Goal: Find specific page/section: Find specific page/section

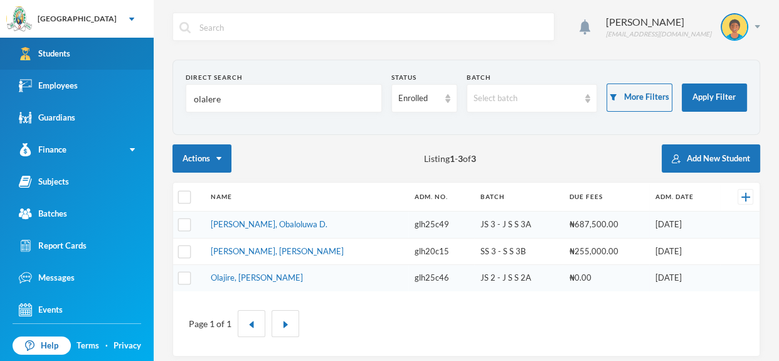
click at [70, 49] on div "Students" at bounding box center [44, 53] width 51 height 13
click at [289, 57] on div "4 Omisakin Oluwaseun [EMAIL_ADDRESS][DOMAIN_NAME]" at bounding box center [467, 36] width 588 height 47
click at [287, 67] on section "Direct Search olalere Status Enrolled Batch Select batch More Filters Apply Fil…" at bounding box center [467, 97] width 588 height 75
click at [295, 73] on div "Direct Search" at bounding box center [284, 77] width 196 height 9
click at [286, 73] on div "Direct Search" at bounding box center [284, 77] width 196 height 9
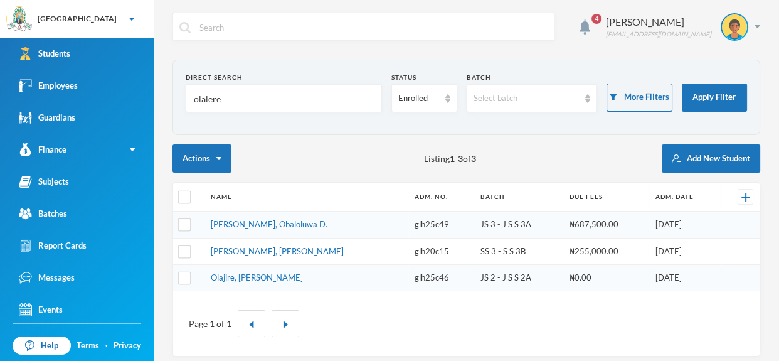
click at [366, 104] on input "olalere" at bounding box center [284, 99] width 183 height 28
type input "o"
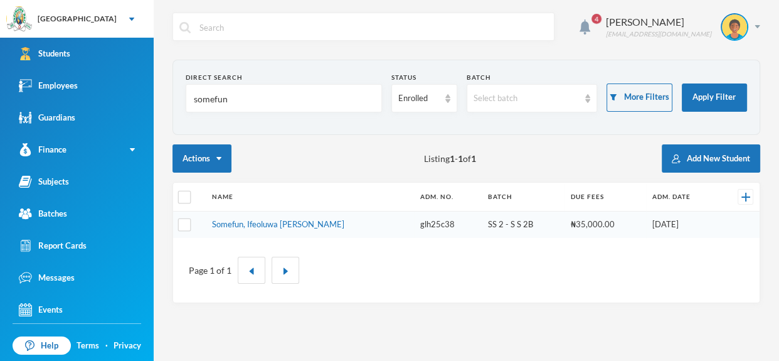
type input "somefun"
click at [338, 238] on div "Page 1 of 1" at bounding box center [466, 270] width 587 height 65
click at [289, 97] on input "somefun" at bounding box center [284, 99] width 183 height 28
click at [243, 106] on input "text" at bounding box center [284, 99] width 183 height 28
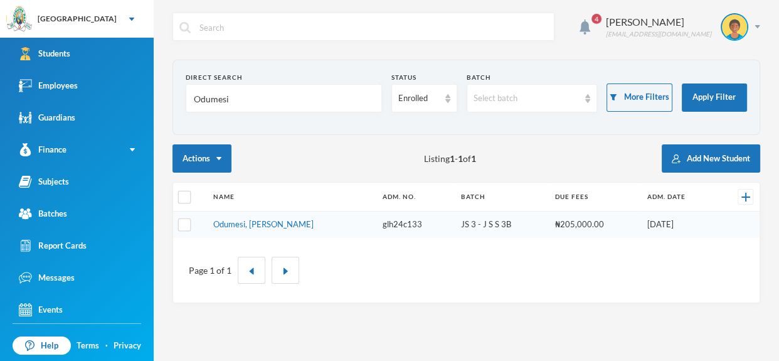
click at [240, 104] on input "Odumesi" at bounding box center [284, 99] width 183 height 28
type input "O"
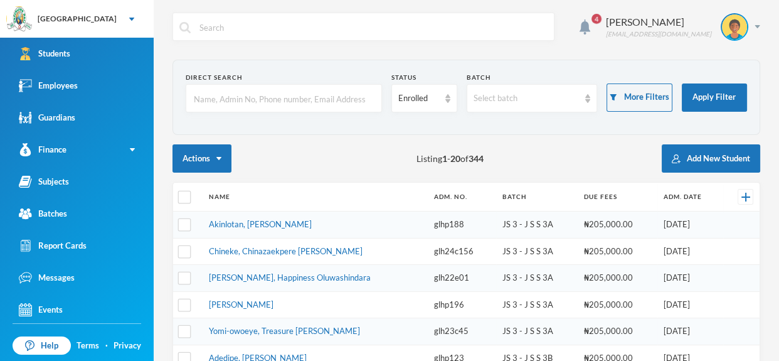
click at [292, 105] on input "text" at bounding box center [284, 99] width 183 height 28
click at [290, 104] on input "text" at bounding box center [284, 99] width 183 height 28
click at [292, 100] on input "text" at bounding box center [284, 99] width 183 height 28
click at [262, 90] on input "text" at bounding box center [284, 99] width 183 height 28
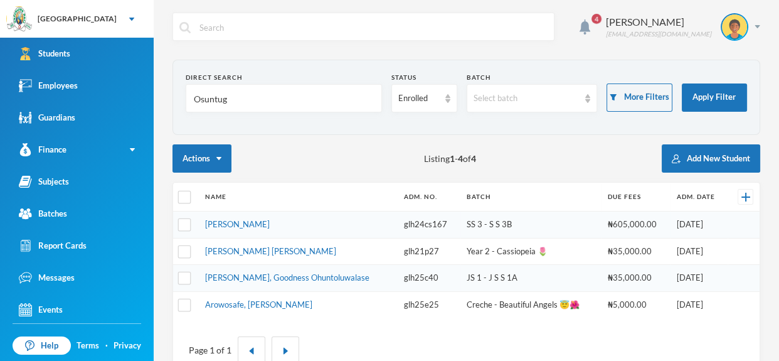
type input "Osuntuga"
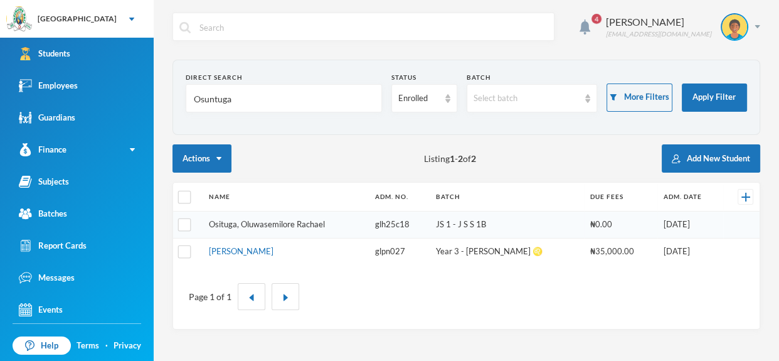
click at [313, 223] on link "Osituga, Oluwasemilore Rachael" at bounding box center [267, 224] width 116 height 10
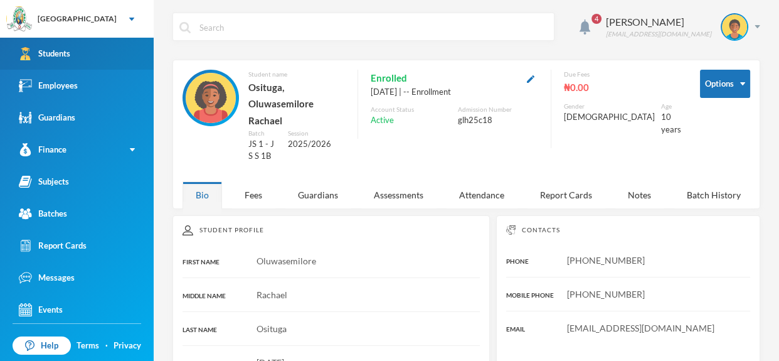
click at [100, 49] on link "Students" at bounding box center [77, 54] width 154 height 32
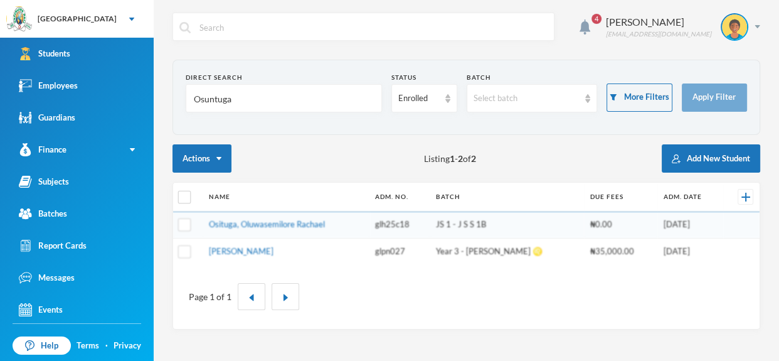
click at [286, 116] on form "Direct Search Osuntuga Status Enrolled Batch Select batch More Filters Apply Fi…" at bounding box center [467, 97] width 562 height 49
click at [277, 122] on section "Direct Search Osuntuga Status Enrolled Batch Select batch More Filters Apply Fi…" at bounding box center [467, 97] width 588 height 75
click at [283, 99] on input "Osuntuga" at bounding box center [284, 99] width 183 height 28
type input "O"
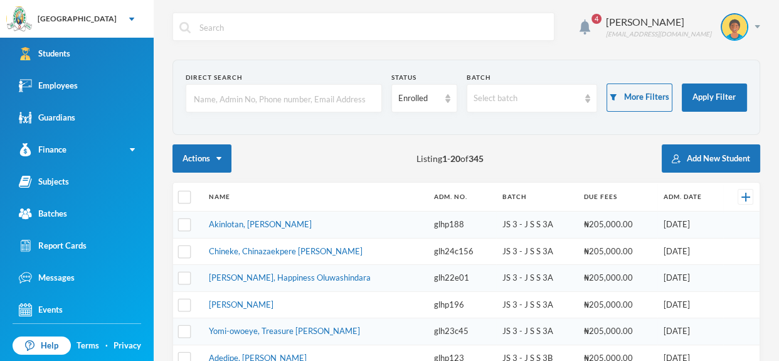
type input "O"
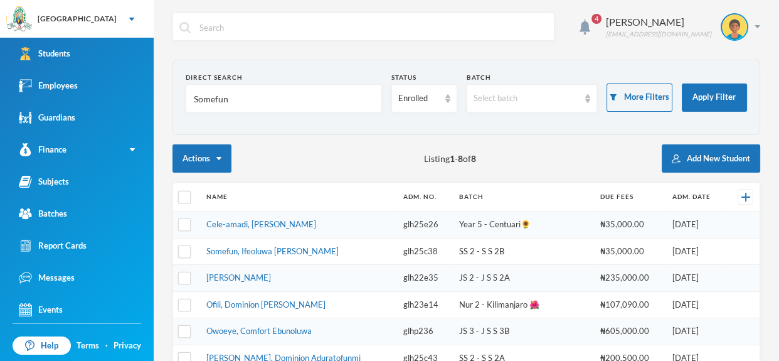
click at [271, 101] on input "Somefun" at bounding box center [284, 99] width 183 height 28
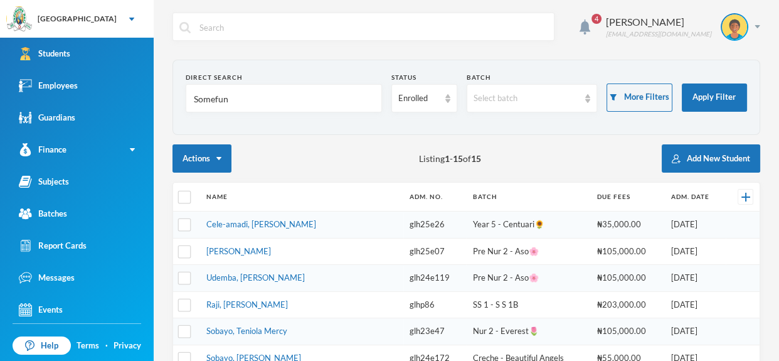
click at [306, 97] on input "Somefun" at bounding box center [284, 99] width 183 height 28
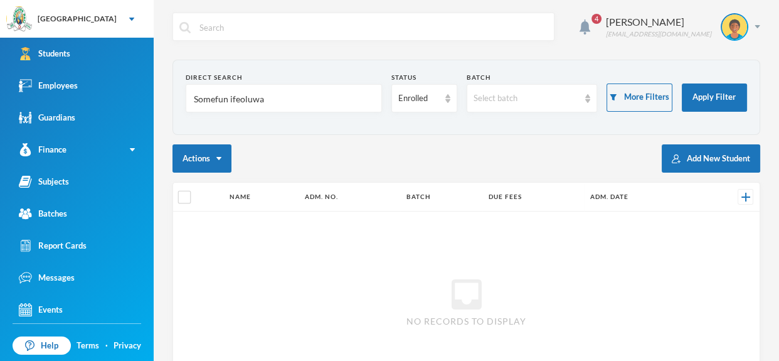
click at [297, 103] on input "Somefun ifeoluwa" at bounding box center [284, 99] width 183 height 28
click at [289, 101] on input "Somefun ifeoluwa" at bounding box center [284, 99] width 183 height 28
click at [339, 90] on input "Somefun ifeoluwa" at bounding box center [284, 99] width 183 height 28
click at [336, 103] on input "Somefun ifeoluwa" at bounding box center [284, 99] width 183 height 28
type input "S"
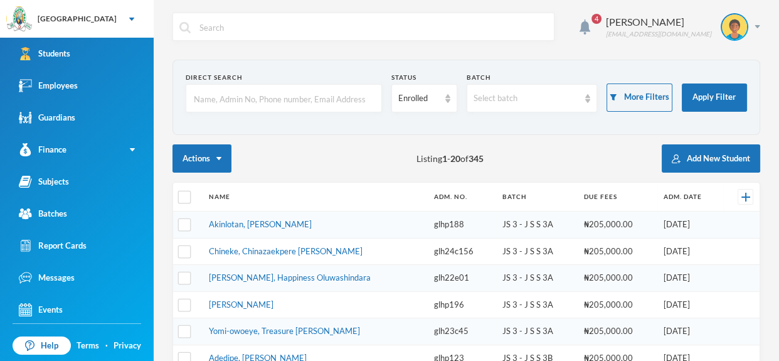
click at [279, 105] on input "text" at bounding box center [284, 99] width 183 height 28
click at [367, 92] on input "text" at bounding box center [284, 99] width 183 height 28
click at [316, 101] on input "text" at bounding box center [284, 99] width 183 height 28
click at [300, 106] on input "text" at bounding box center [284, 99] width 183 height 28
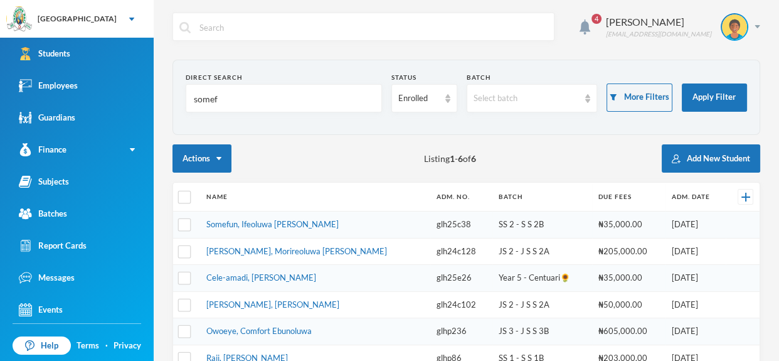
type input "somef"
click at [313, 221] on td "Somefun, Ifeoluwa [PERSON_NAME]" at bounding box center [315, 224] width 230 height 27
click at [289, 223] on link "Somefun, Ifeoluwa [PERSON_NAME]" at bounding box center [272, 224] width 132 height 10
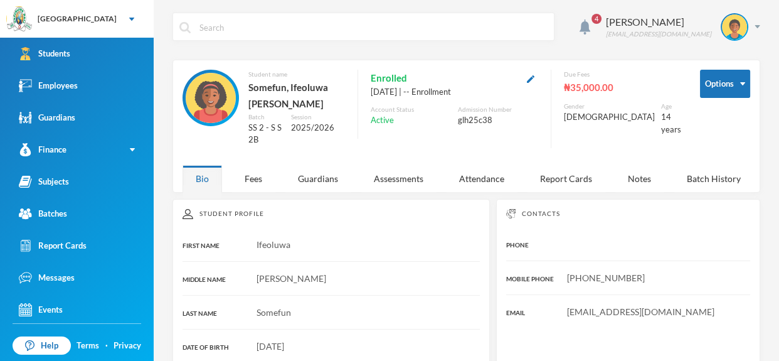
click at [424, 35] on input "text" at bounding box center [372, 27] width 349 height 28
click at [463, 23] on input "text" at bounding box center [372, 27] width 349 height 28
click at [461, 24] on input "text" at bounding box center [372, 27] width 349 height 28
click at [469, 18] on input "text" at bounding box center [372, 27] width 349 height 28
click at [467, 24] on input "text" at bounding box center [372, 27] width 349 height 28
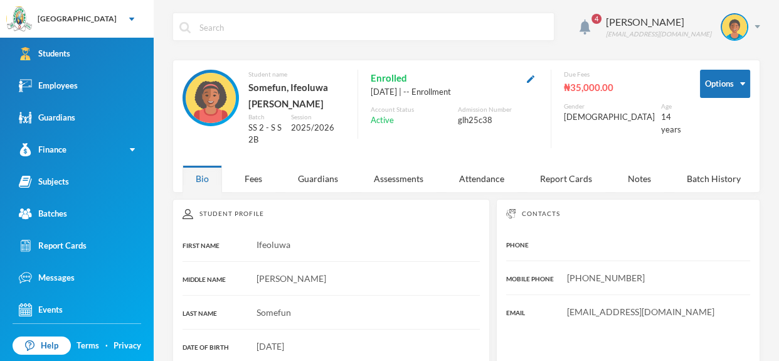
click at [438, 32] on input "text" at bounding box center [372, 27] width 349 height 28
click at [269, 9] on div "4 [PERSON_NAME] [EMAIL_ADDRESS][DOMAIN_NAME] Options Student name [PERSON_NAME]…" at bounding box center [467, 180] width 626 height 361
click at [265, 24] on input "text" at bounding box center [372, 27] width 349 height 28
click at [270, 45] on div "4 Omisakin Oluwaseun [EMAIL_ADDRESS][DOMAIN_NAME]" at bounding box center [467, 36] width 588 height 47
click at [268, 24] on input "text" at bounding box center [372, 27] width 349 height 28
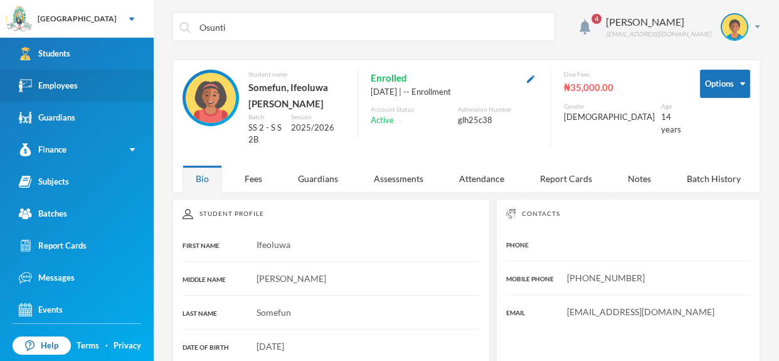
type input "Osunti"
click at [110, 88] on link "Employees" at bounding box center [77, 86] width 154 height 32
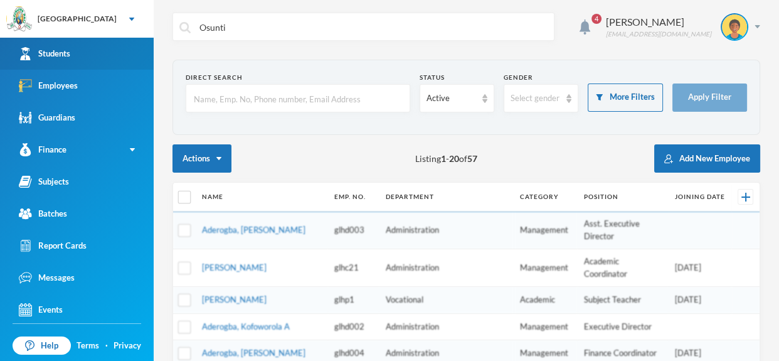
click at [100, 48] on link "Students" at bounding box center [77, 54] width 154 height 32
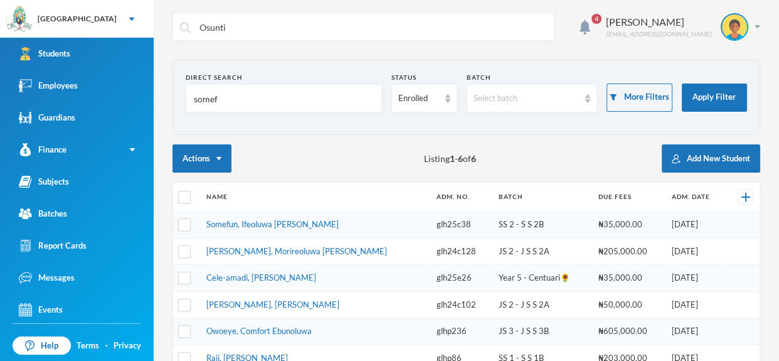
click at [255, 100] on input "somef" at bounding box center [284, 99] width 183 height 28
type input "s"
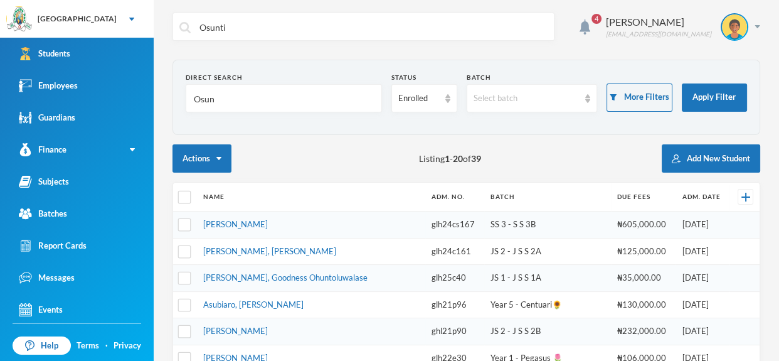
click at [222, 95] on input "Osun" at bounding box center [284, 99] width 183 height 28
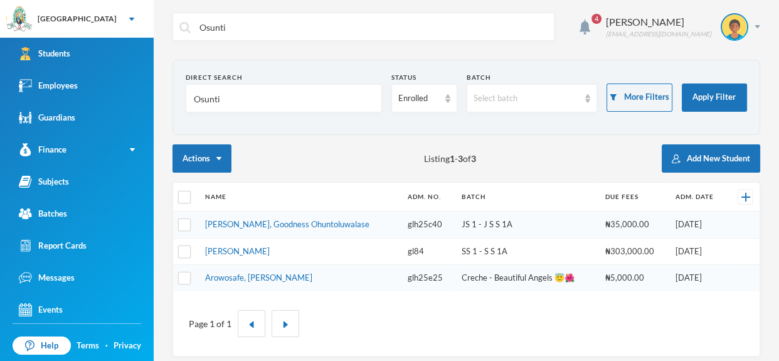
click at [232, 99] on input "Osunti" at bounding box center [284, 99] width 183 height 28
click at [232, 100] on input "Osunti" at bounding box center [284, 99] width 183 height 28
click at [274, 105] on input "Osunti" at bounding box center [284, 99] width 183 height 28
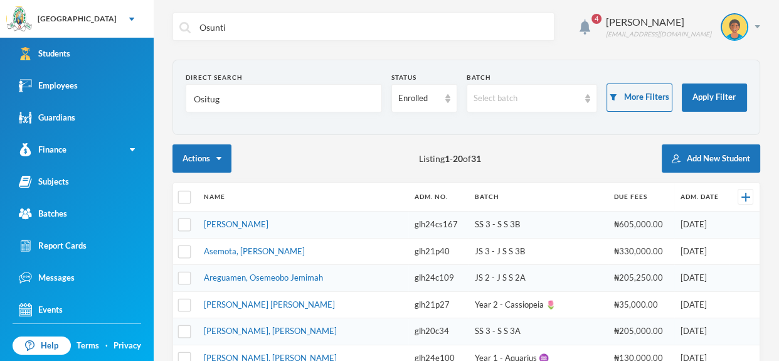
type input "Osituga"
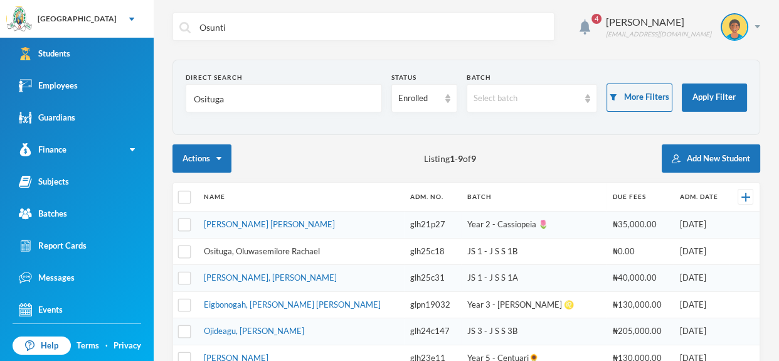
click at [319, 252] on link "Osituga, Oluwasemilore Rachael" at bounding box center [262, 251] width 116 height 10
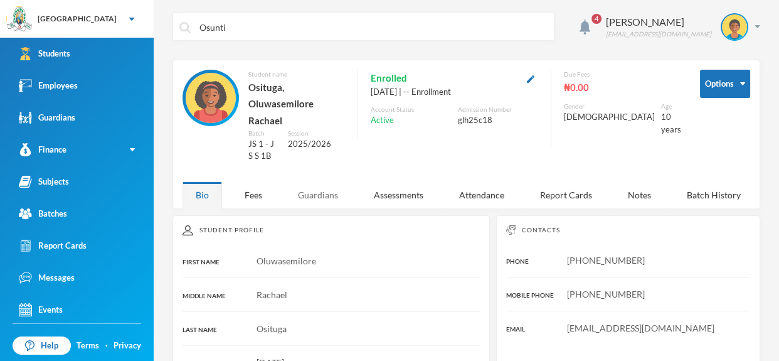
click at [300, 181] on div "Guardians" at bounding box center [318, 194] width 67 height 27
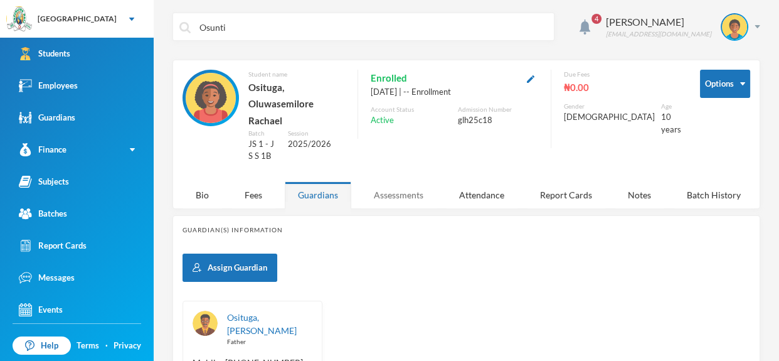
click at [416, 181] on div "Assessments" at bounding box center [399, 194] width 76 height 27
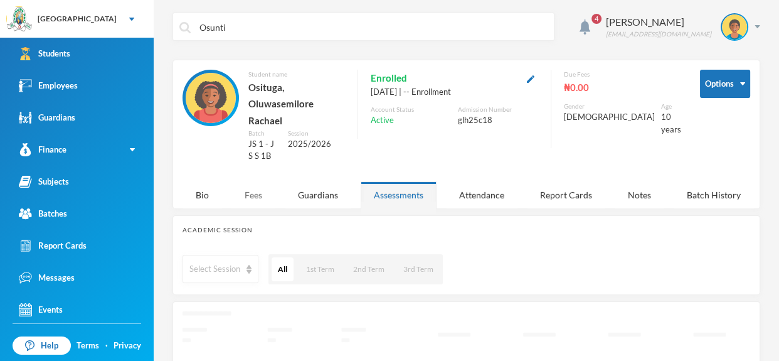
click at [249, 181] on div "Fees" at bounding box center [254, 194] width 44 height 27
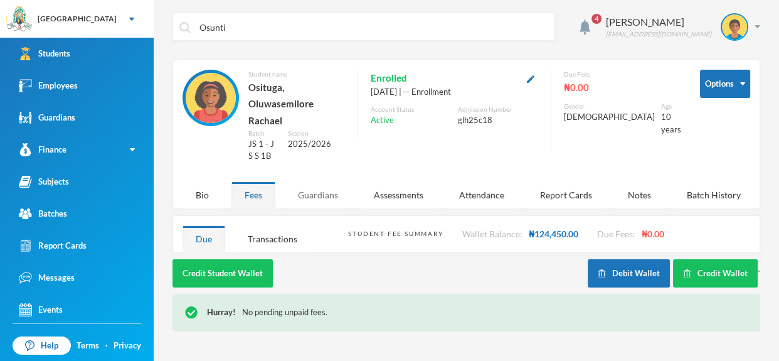
click at [320, 181] on div "Guardians" at bounding box center [318, 194] width 67 height 27
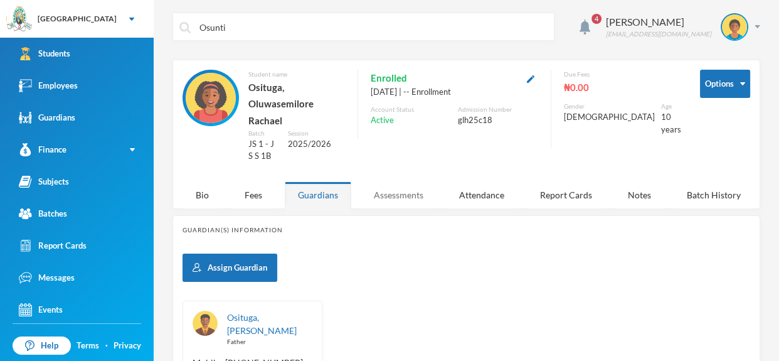
click at [406, 181] on div "Assessments" at bounding box center [399, 194] width 76 height 27
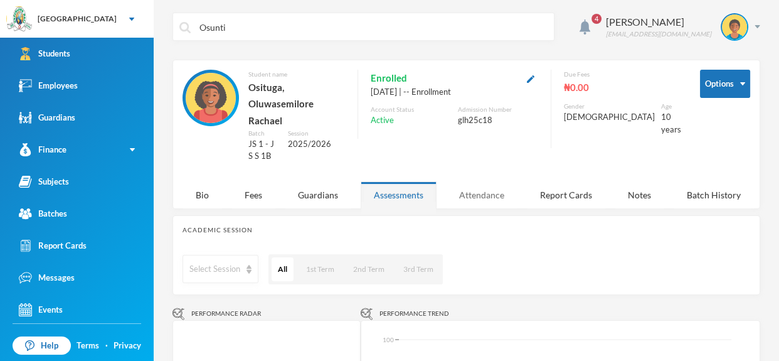
click at [497, 181] on div "Attendance" at bounding box center [482, 194] width 72 height 27
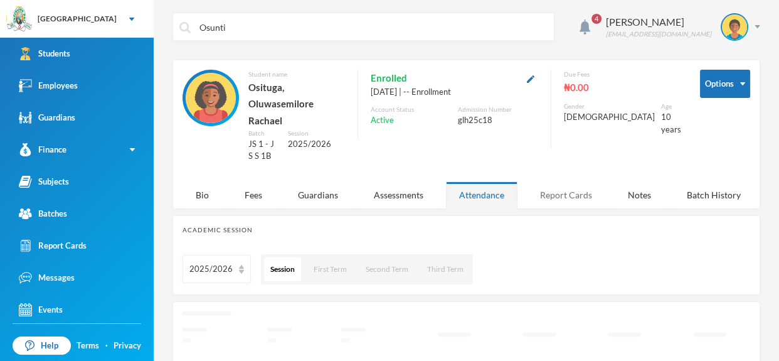
click at [543, 181] on div "Report Cards" at bounding box center [566, 194] width 78 height 27
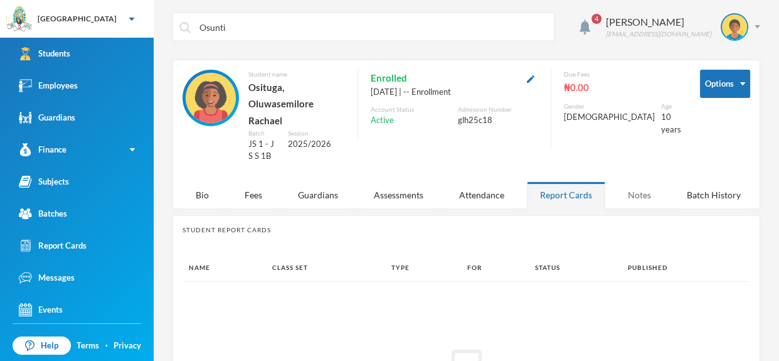
click at [631, 181] on div "Notes" at bounding box center [640, 194] width 50 height 27
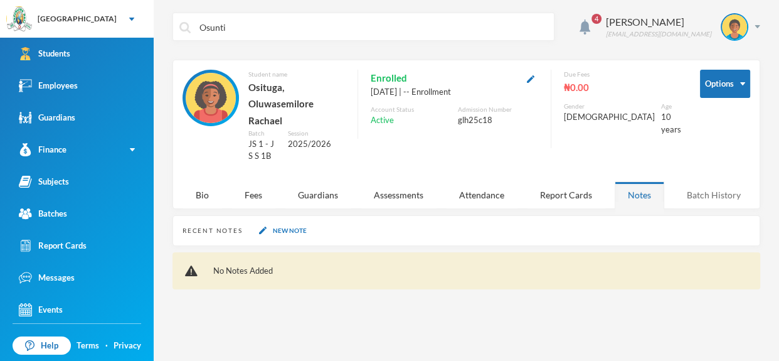
click at [704, 181] on div "Batch History" at bounding box center [714, 194] width 80 height 27
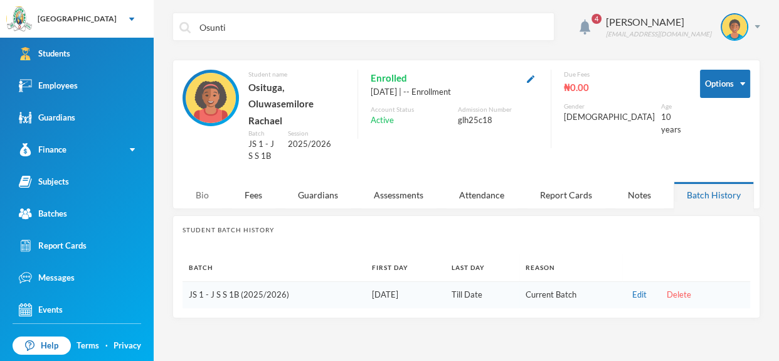
click at [207, 181] on div "Bio" at bounding box center [203, 194] width 40 height 27
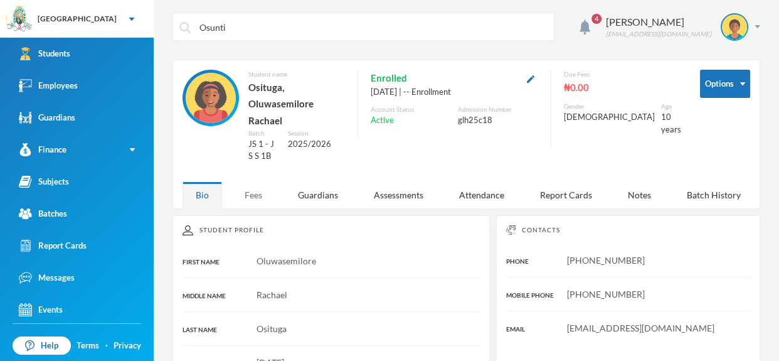
click at [250, 183] on div "Fees" at bounding box center [254, 194] width 44 height 27
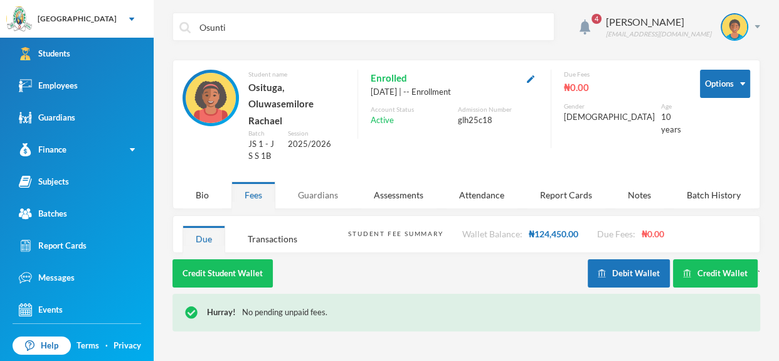
click at [309, 181] on div "Guardians" at bounding box center [318, 194] width 67 height 27
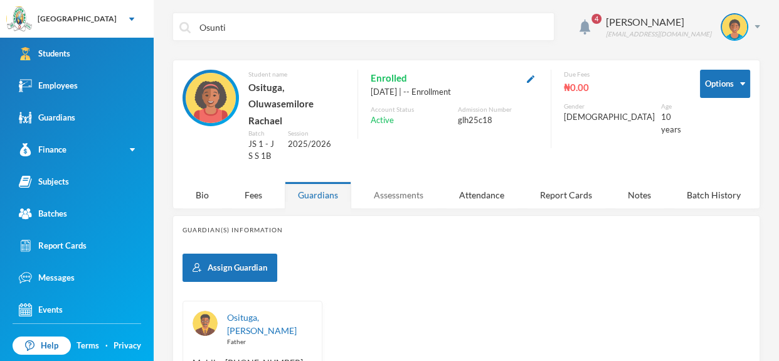
click at [405, 181] on div "Assessments" at bounding box center [399, 194] width 76 height 27
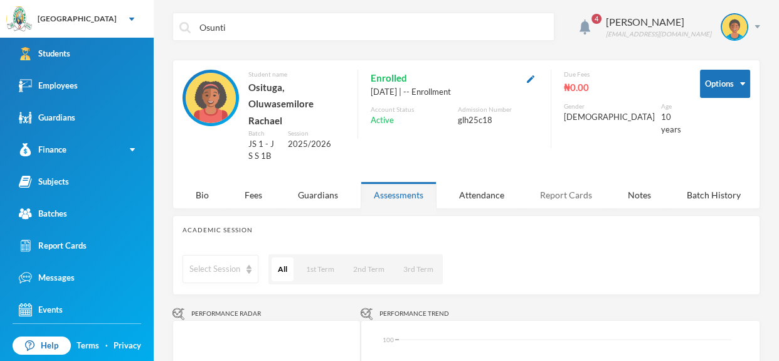
click at [543, 181] on div "Report Cards" at bounding box center [566, 194] width 78 height 27
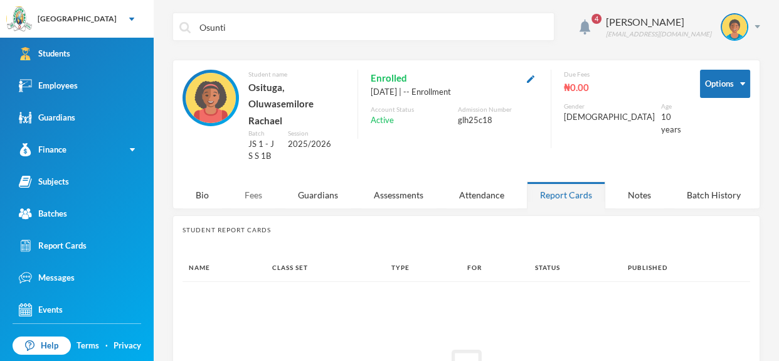
click at [260, 181] on div "Fees" at bounding box center [254, 194] width 44 height 27
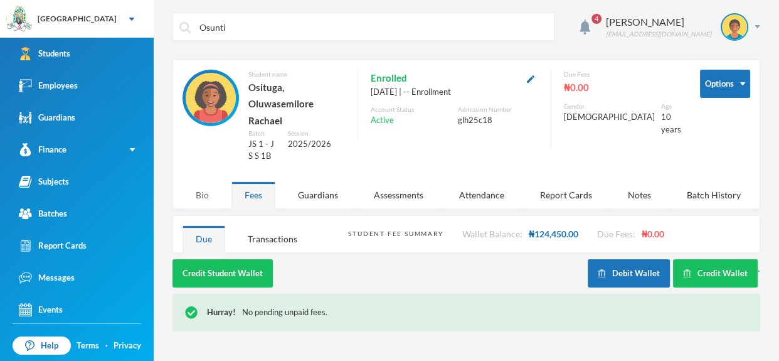
click at [201, 181] on div "Bio" at bounding box center [203, 194] width 40 height 27
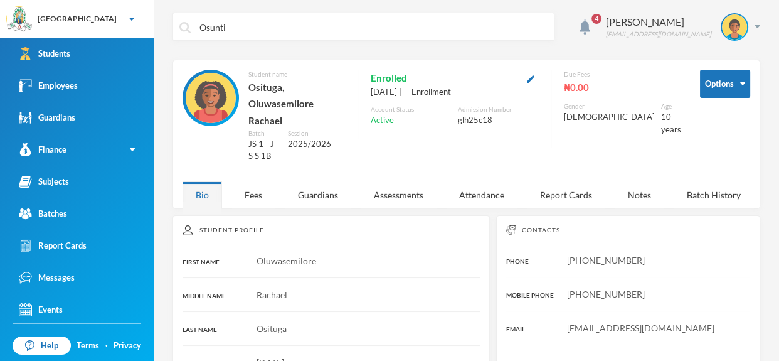
click at [315, 36] on input "Osunti" at bounding box center [372, 27] width 349 height 28
type input "O"
click at [269, 28] on input "text" at bounding box center [372, 27] width 349 height 28
click at [247, 36] on input "text" at bounding box center [372, 27] width 349 height 28
click at [219, 30] on input "text" at bounding box center [372, 27] width 349 height 28
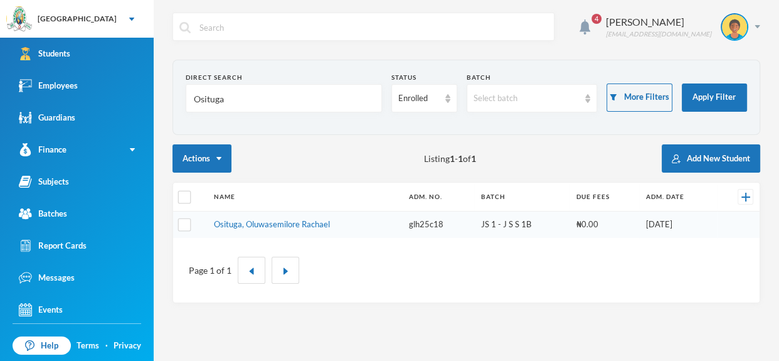
click at [200, 27] on input "text" at bounding box center [372, 27] width 349 height 28
click at [256, 107] on input "Osituga" at bounding box center [284, 99] width 183 height 28
type input "O"
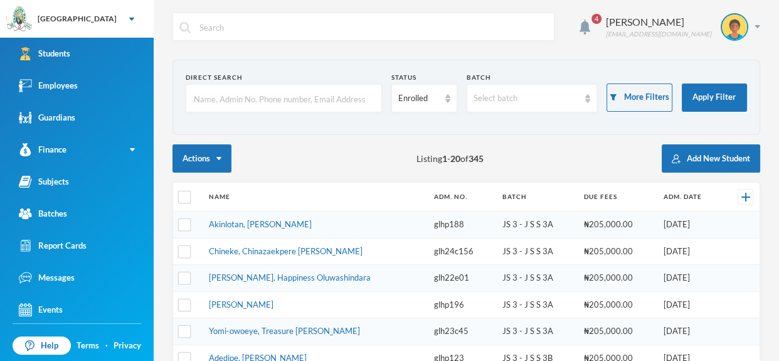
click at [326, 94] on input "text" at bounding box center [284, 99] width 183 height 28
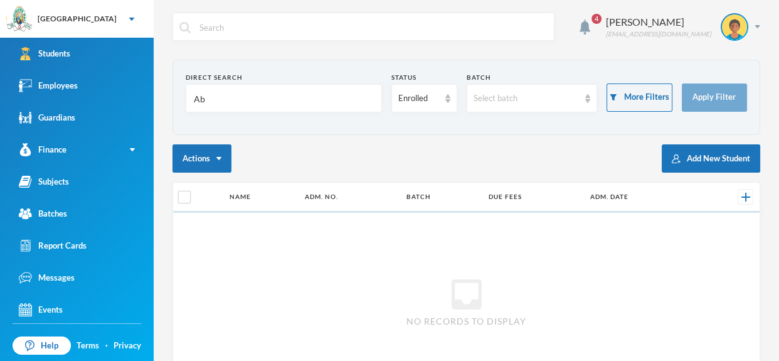
type input "A"
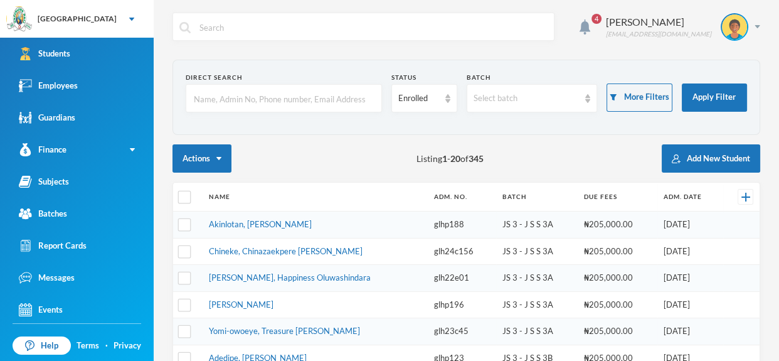
click at [310, 94] on input "text" at bounding box center [284, 99] width 183 height 28
click at [314, 101] on input "text" at bounding box center [284, 99] width 183 height 28
click at [344, 68] on section "Direct Search Status Enrolled Batch Select batch More Filters Apply Filter" at bounding box center [467, 97] width 588 height 75
click at [213, 6] on div "4 Omisakin Oluwaseun [EMAIL_ADDRESS][DOMAIN_NAME] Direct Search Status Enrolled…" at bounding box center [467, 180] width 626 height 361
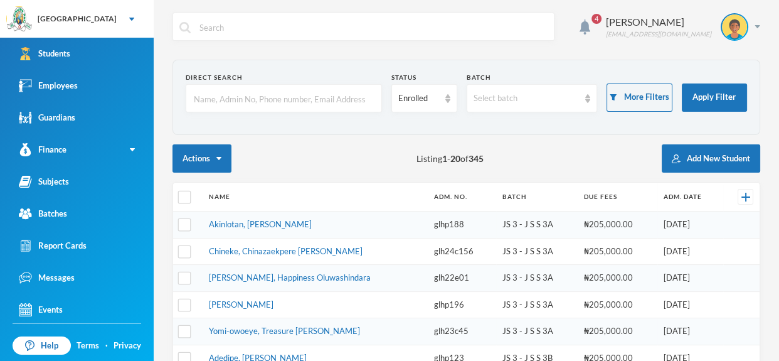
click at [369, 101] on input "text" at bounding box center [284, 99] width 183 height 28
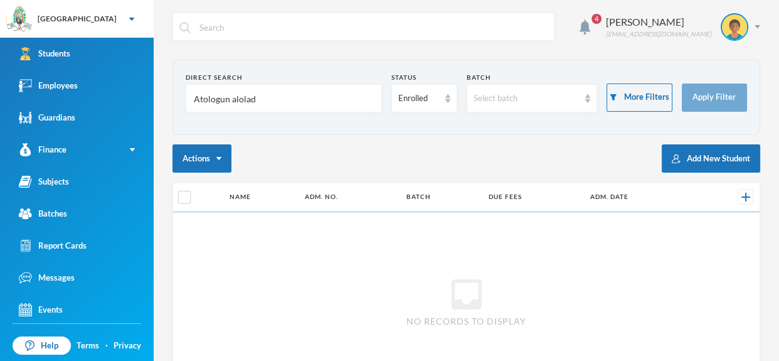
type input "Atologun alolade"
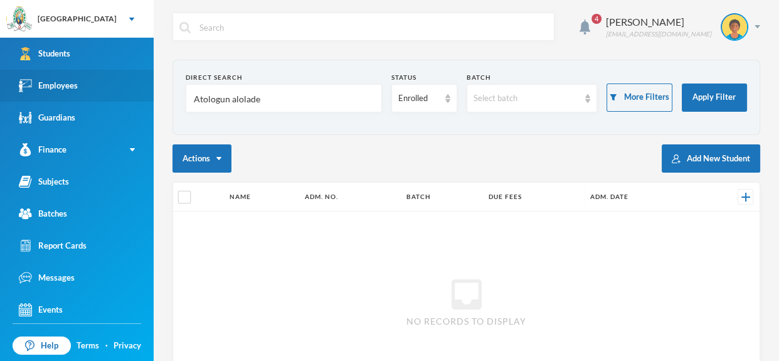
click at [129, 82] on link "Employees" at bounding box center [77, 86] width 154 height 32
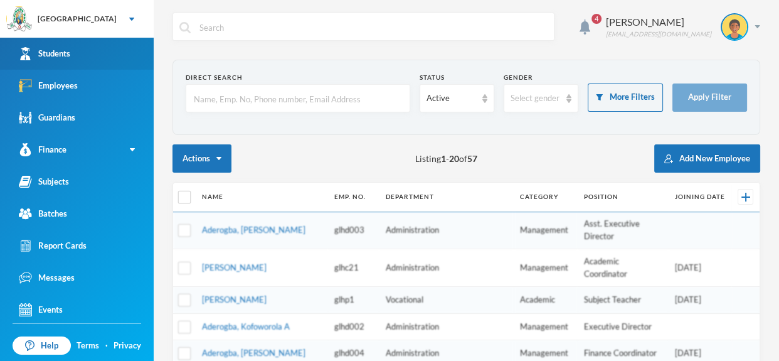
click at [125, 43] on link "Students" at bounding box center [77, 54] width 154 height 32
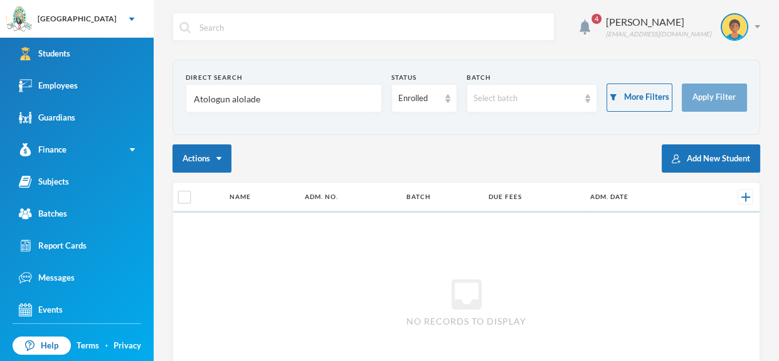
click at [330, 100] on input "Atologun alolade" at bounding box center [284, 99] width 183 height 28
click at [360, 102] on input "Atologun alolade" at bounding box center [284, 99] width 183 height 28
click at [289, 122] on section "Direct Search Atologun a Status Enrolled Batch Select batch More Filters Apply …" at bounding box center [467, 97] width 588 height 75
click at [257, 109] on input "Atologun a" at bounding box center [284, 99] width 183 height 28
type input "A"
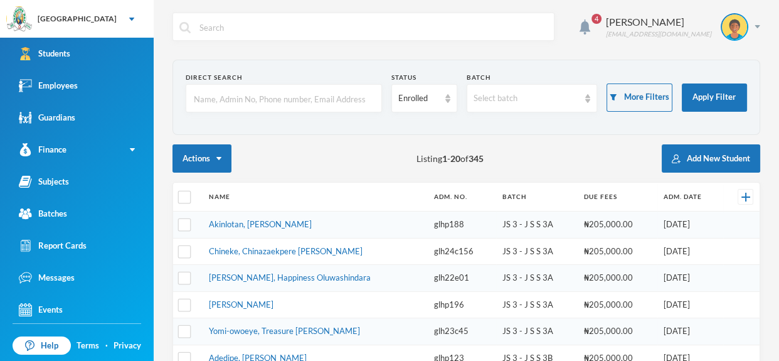
click at [254, 99] on input "text" at bounding box center [284, 99] width 183 height 28
click at [252, 101] on input "text" at bounding box center [284, 99] width 183 height 28
click at [255, 106] on input "text" at bounding box center [284, 99] width 183 height 28
click at [304, 102] on input "text" at bounding box center [284, 99] width 183 height 28
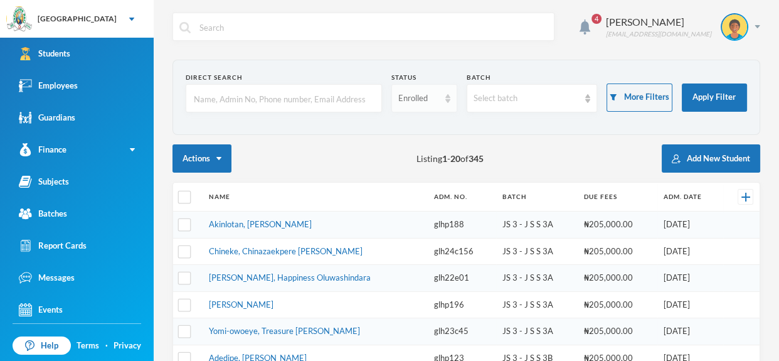
click at [405, 94] on div "Enrolled" at bounding box center [418, 98] width 40 height 13
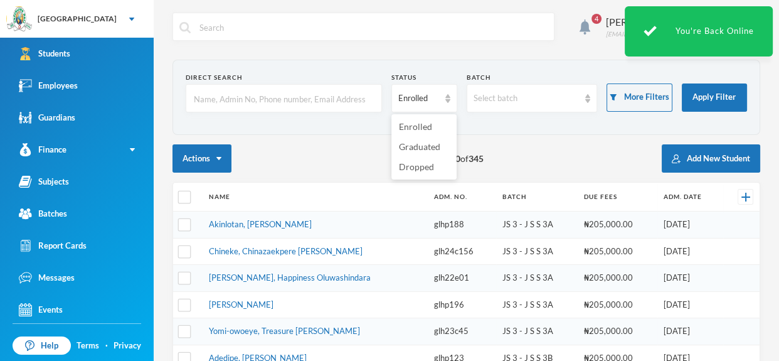
click at [279, 97] on input "text" at bounding box center [284, 99] width 183 height 28
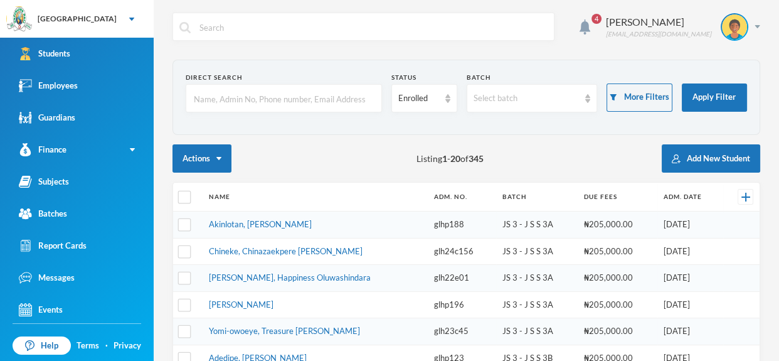
click at [272, 96] on input "text" at bounding box center [284, 99] width 183 height 28
click at [271, 104] on input "text" at bounding box center [284, 99] width 183 height 28
click at [353, 95] on input "text" at bounding box center [284, 99] width 183 height 28
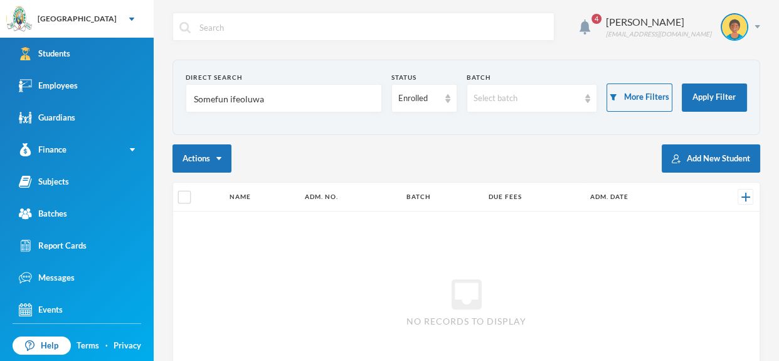
click at [334, 96] on input "Somefun ifeoluwa" at bounding box center [284, 99] width 183 height 28
type input "Somefun i"
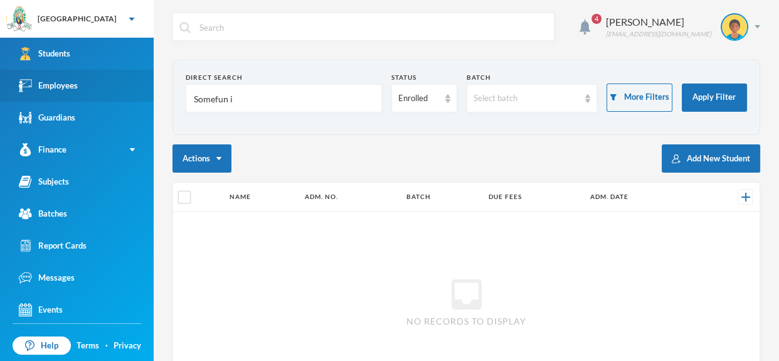
click at [124, 84] on link "Employees" at bounding box center [77, 86] width 154 height 32
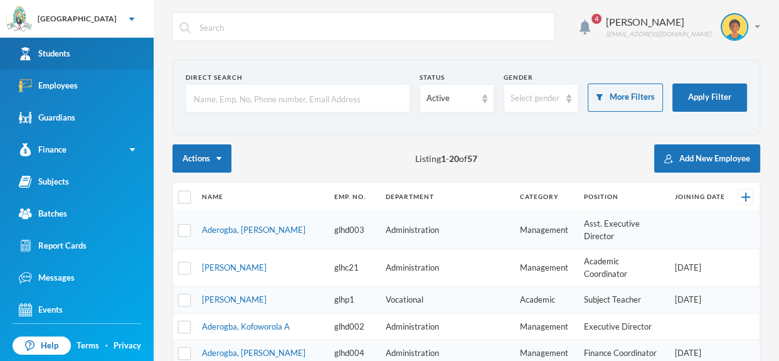
click at [93, 53] on link "Students" at bounding box center [77, 54] width 154 height 32
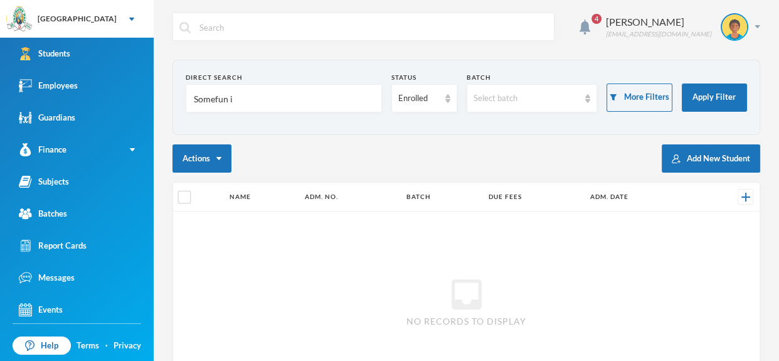
click at [245, 97] on input "Somefun i" at bounding box center [284, 99] width 183 height 28
type input "S"
click at [275, 106] on input "somefun ife" at bounding box center [284, 99] width 183 height 28
type input "some"
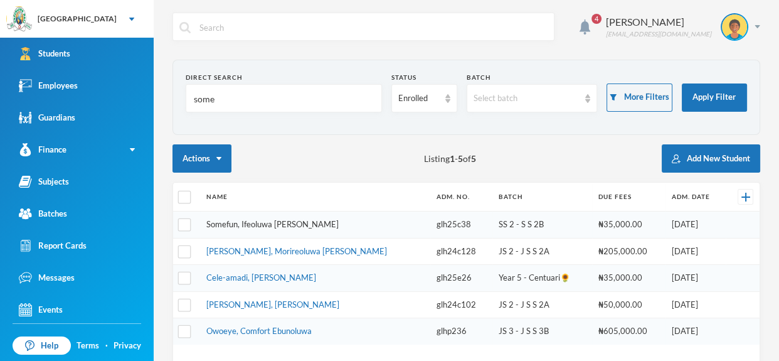
click at [272, 219] on link "Somefun, Ifeoluwa [PERSON_NAME]" at bounding box center [272, 224] width 132 height 10
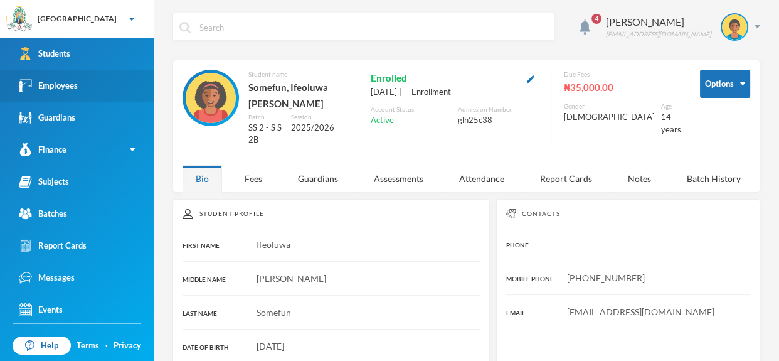
click at [90, 89] on link "Employees" at bounding box center [77, 86] width 154 height 32
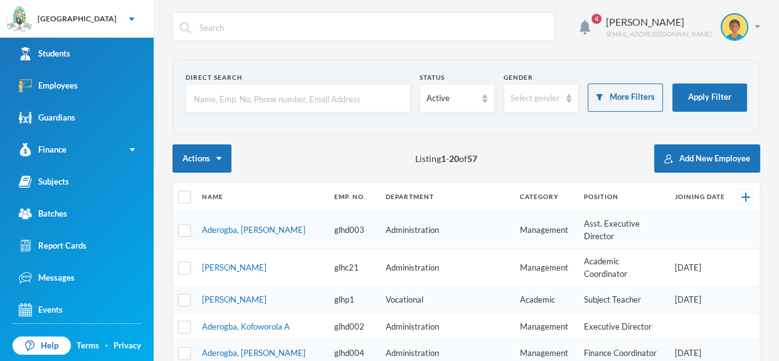
click at [296, 105] on input "text" at bounding box center [298, 99] width 211 height 28
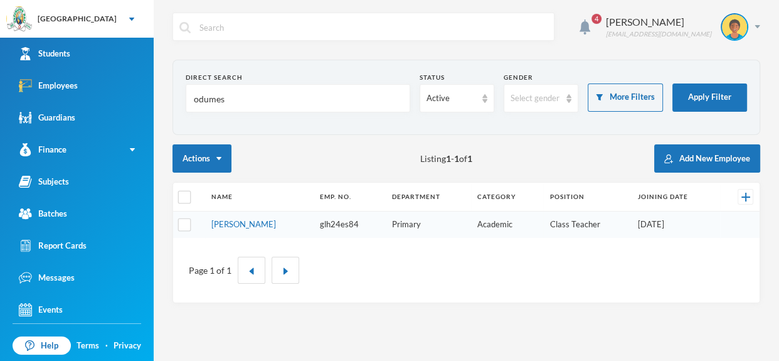
type input "odumesi"
click at [124, 44] on link "Students" at bounding box center [77, 54] width 154 height 32
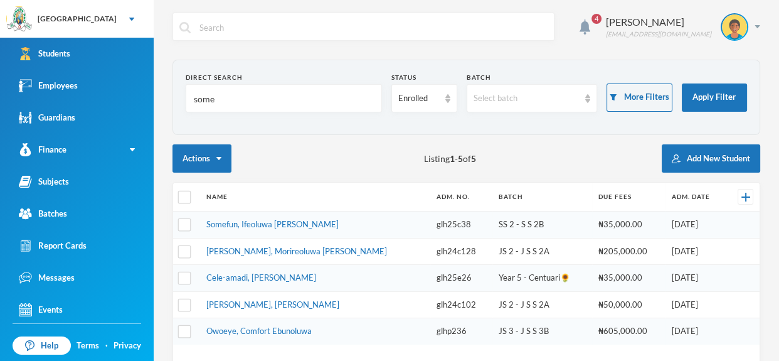
click at [248, 92] on input "some" at bounding box center [284, 99] width 183 height 28
type input "s"
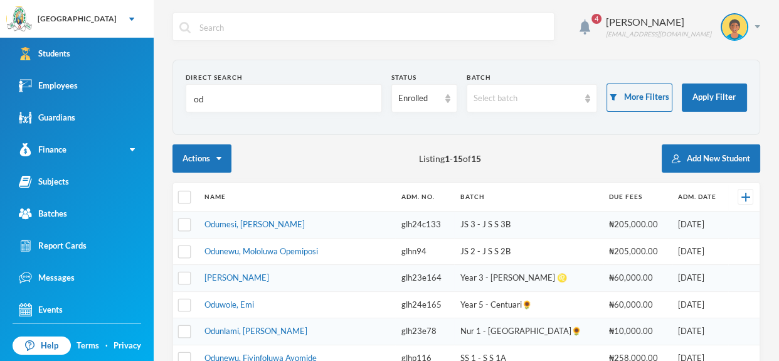
type input "o"
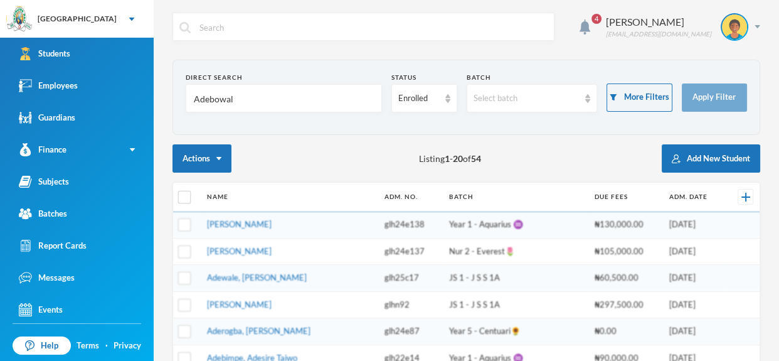
type input "Adebowale"
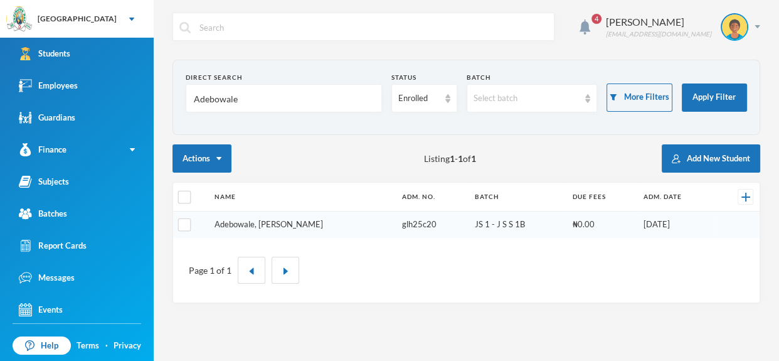
click at [294, 221] on link "Adebowale, [PERSON_NAME]" at bounding box center [269, 224] width 109 height 10
click at [225, 26] on input "text" at bounding box center [372, 27] width 349 height 28
click at [270, 102] on input "Adebowale" at bounding box center [284, 99] width 183 height 28
type input "A"
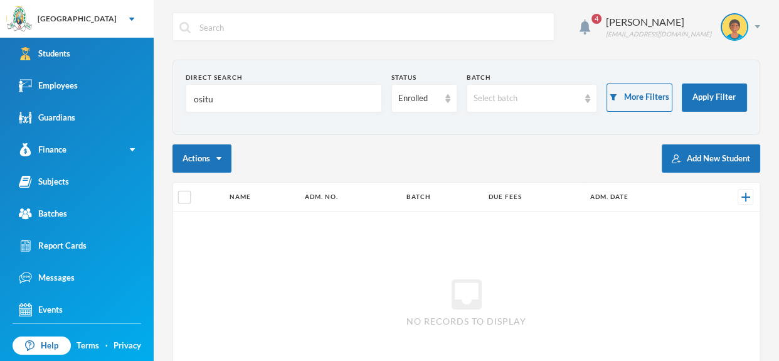
type input "osit"
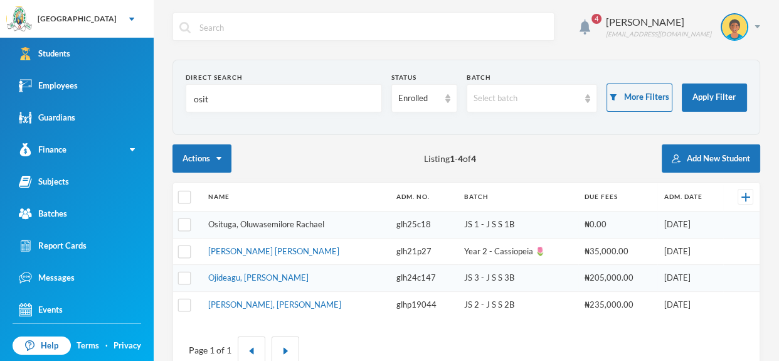
click at [280, 220] on link "Osituga, Oluwasemilore Rachael" at bounding box center [266, 224] width 116 height 10
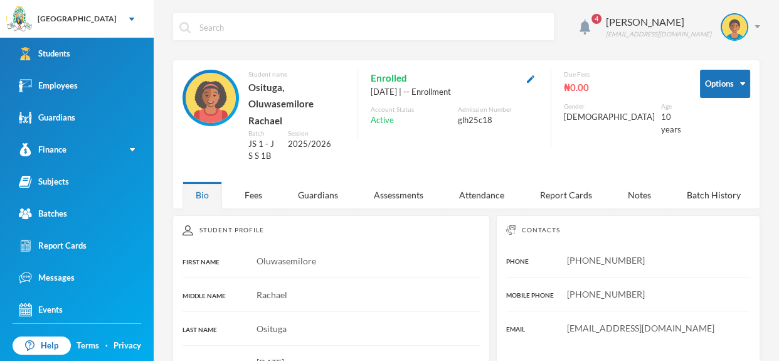
click at [381, 8] on div "4 [PERSON_NAME] [EMAIL_ADDRESS][DOMAIN_NAME] Options Student name [GEOGRAPHIC_D…" at bounding box center [467, 180] width 626 height 361
click at [77, 92] on div "Employees" at bounding box center [48, 85] width 59 height 13
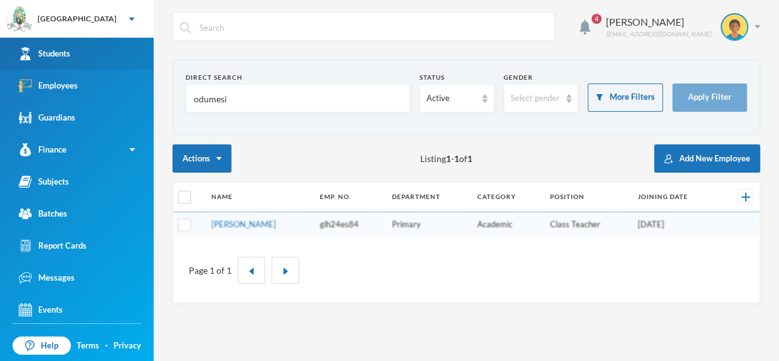
click at [84, 61] on link "Students" at bounding box center [77, 54] width 154 height 32
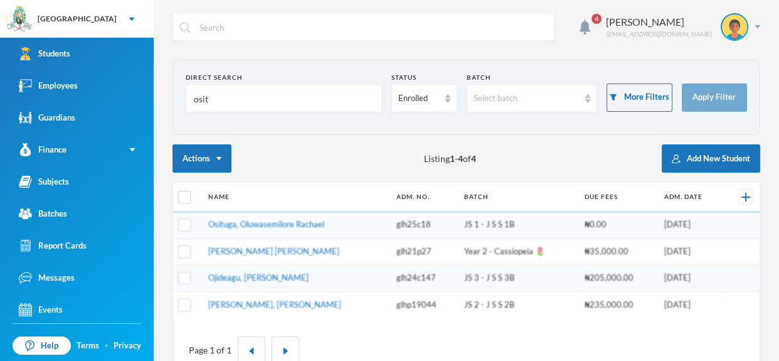
click at [238, 107] on input "osit" at bounding box center [284, 99] width 183 height 28
type input "o"
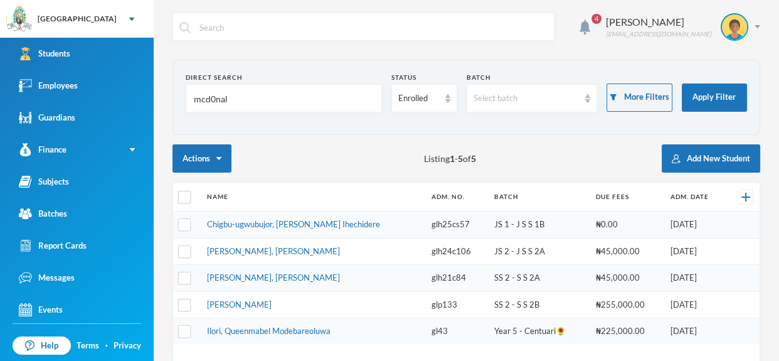
type input "mcd0nald"
click at [299, 223] on link "Chigbu-ugwubujor, [PERSON_NAME] Ihechidere" at bounding box center [293, 224] width 173 height 10
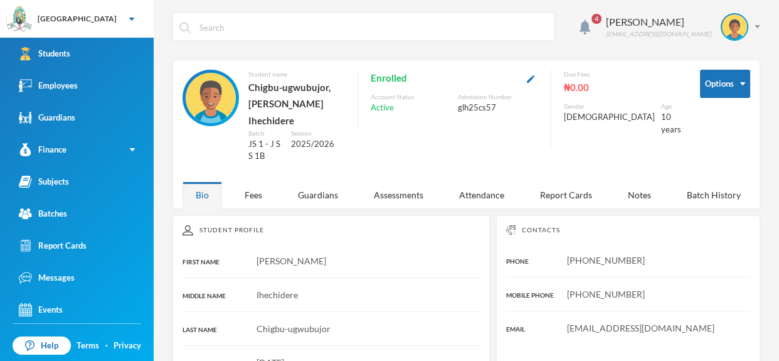
click at [403, 26] on input "text" at bounding box center [372, 27] width 349 height 28
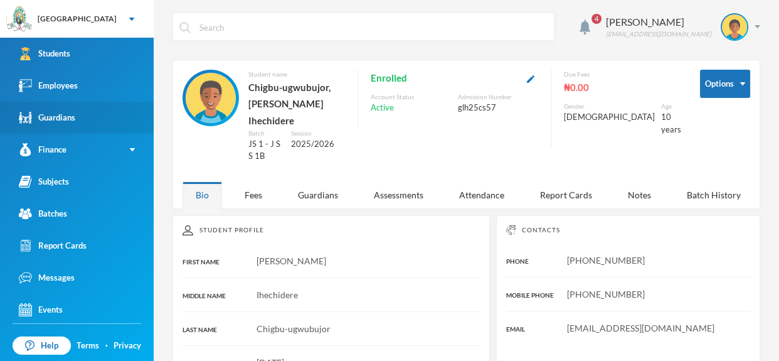
click at [95, 102] on link "Guardians" at bounding box center [77, 118] width 154 height 32
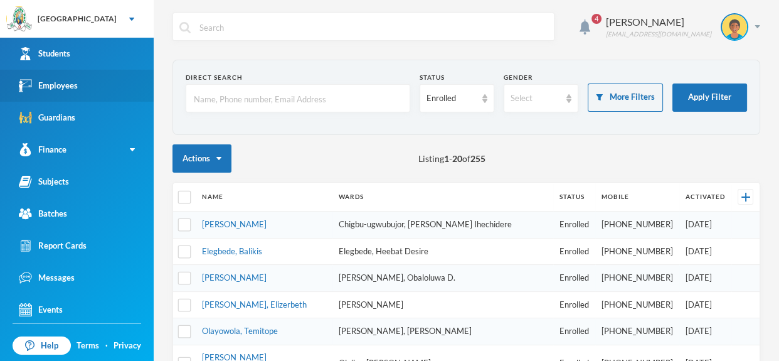
click at [107, 82] on link "Employees" at bounding box center [77, 86] width 154 height 32
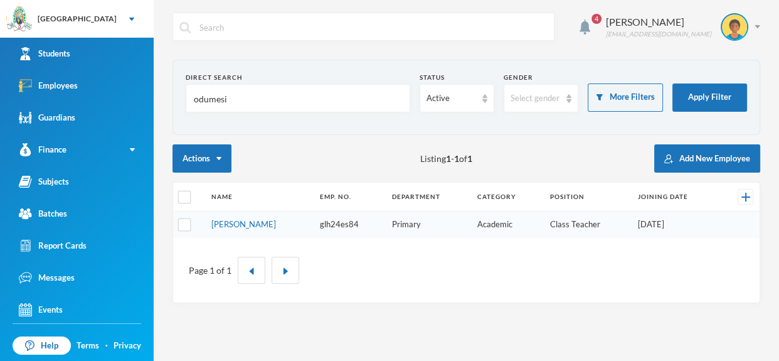
click at [274, 94] on input "odumesi" at bounding box center [298, 99] width 211 height 28
type input "o"
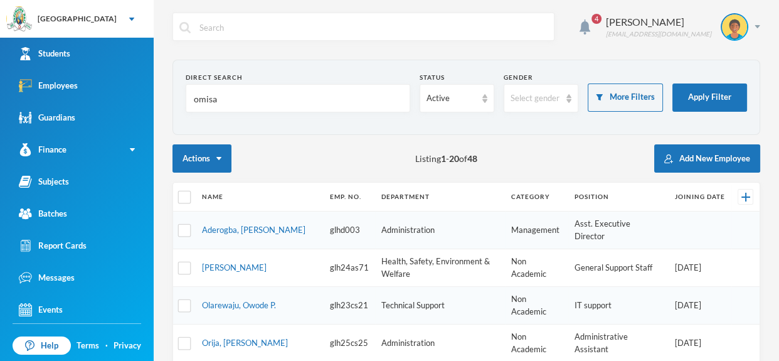
type input "omis"
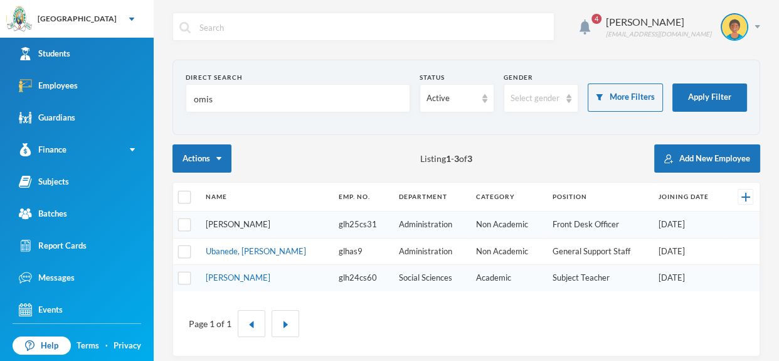
click at [269, 221] on link "[PERSON_NAME]" at bounding box center [238, 224] width 65 height 10
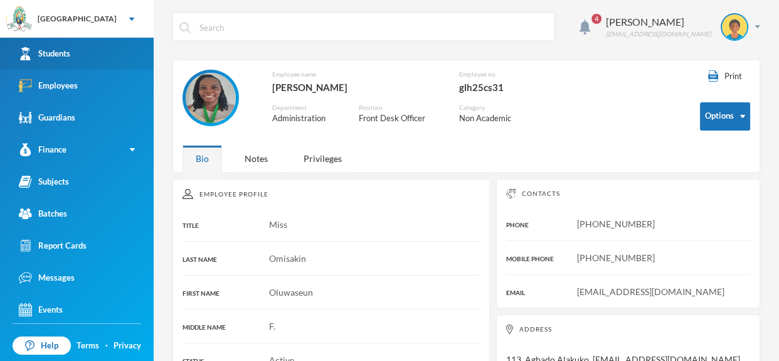
click at [96, 48] on link "Students" at bounding box center [77, 54] width 154 height 32
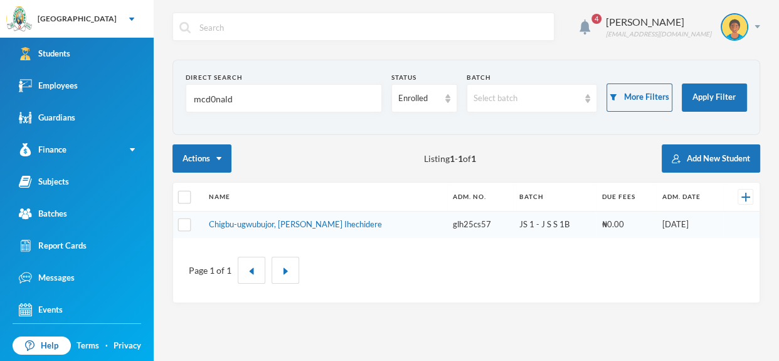
click at [250, 103] on input "mcd0nald" at bounding box center [284, 99] width 183 height 28
type input "m"
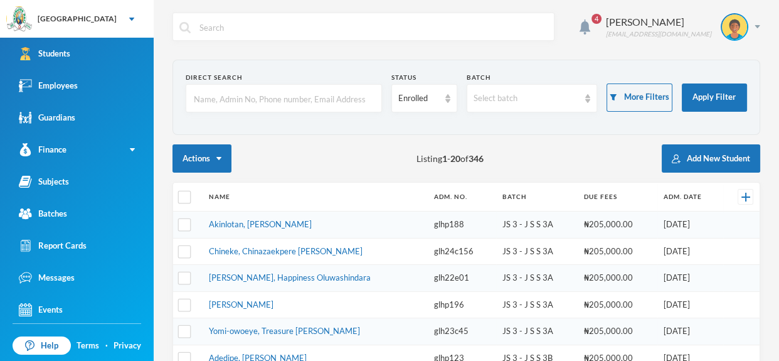
click at [287, 92] on input "text" at bounding box center [284, 99] width 183 height 28
click at [282, 94] on input "text" at bounding box center [284, 99] width 183 height 28
click at [285, 100] on input "text" at bounding box center [284, 99] width 183 height 28
click at [272, 95] on input "text" at bounding box center [284, 99] width 183 height 28
type input "a"
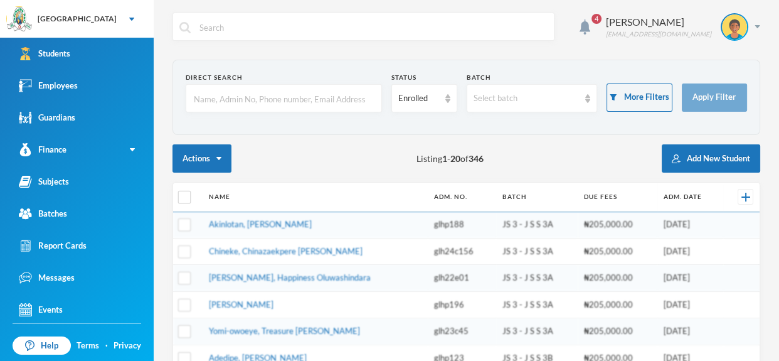
type input "a"
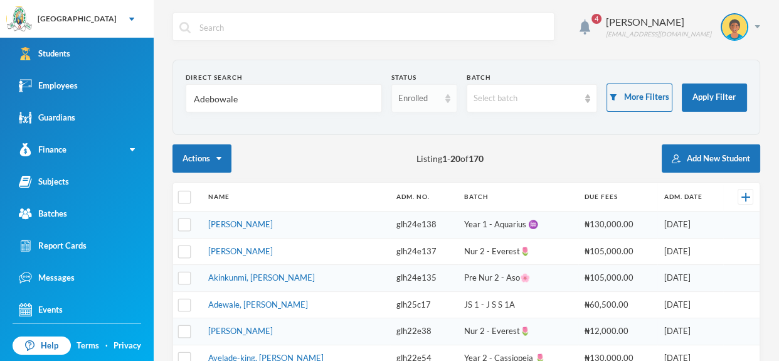
type input "Adebowale"
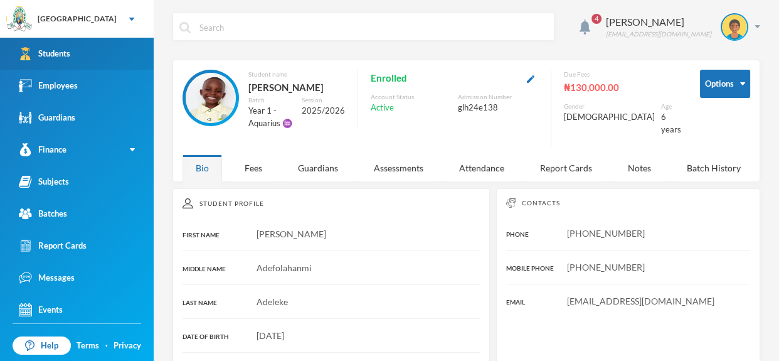
click at [109, 65] on link "Students" at bounding box center [77, 54] width 154 height 32
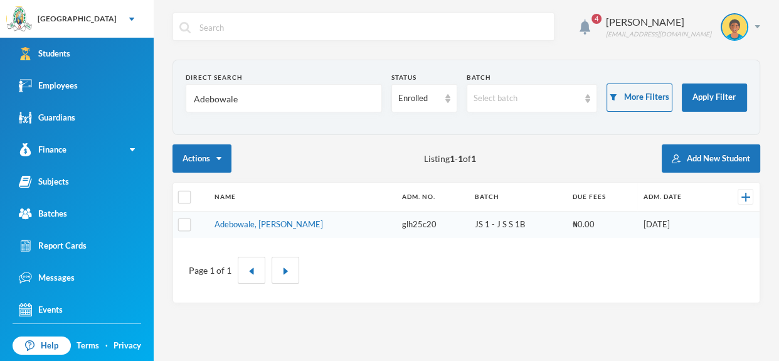
click at [243, 94] on input "Adebowale" at bounding box center [284, 99] width 183 height 28
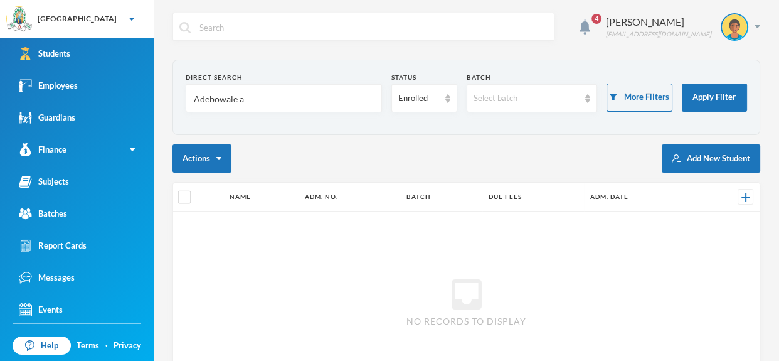
type input "Adebowale"
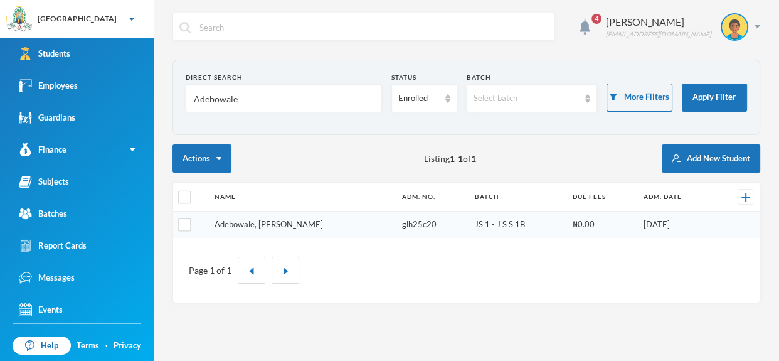
click at [307, 219] on link "Adebowale, [PERSON_NAME]" at bounding box center [269, 224] width 109 height 10
